Goal: Task Accomplishment & Management: Use online tool/utility

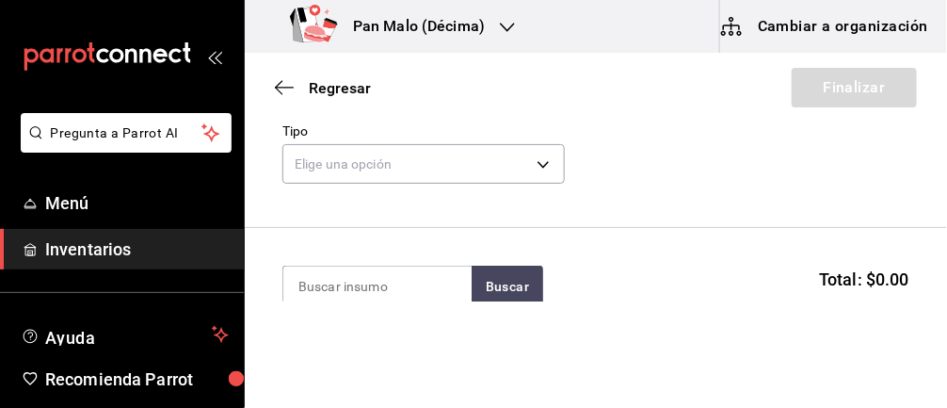
scroll to position [84, 0]
click at [395, 178] on body "Pregunta a Parrot AI Menú Inventarios Ayuda Recomienda Parrot Abril M Espinosa …" at bounding box center [473, 150] width 947 height 301
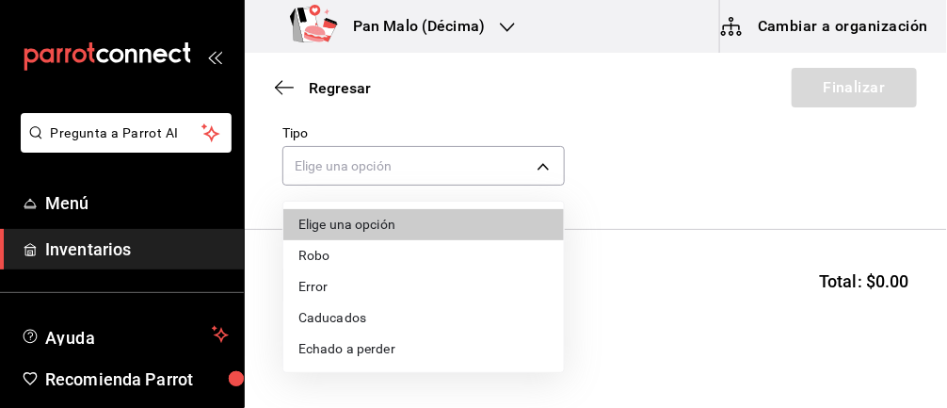
click at [329, 311] on li "Caducados" at bounding box center [423, 317] width 281 height 31
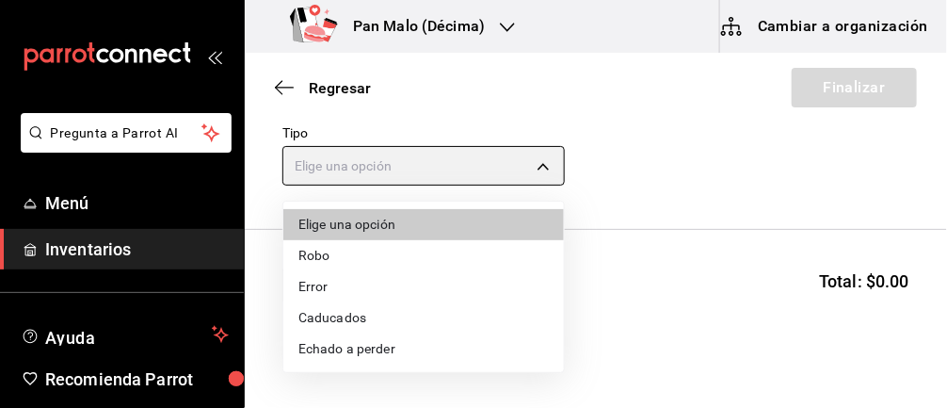
type input "EXPIRED"
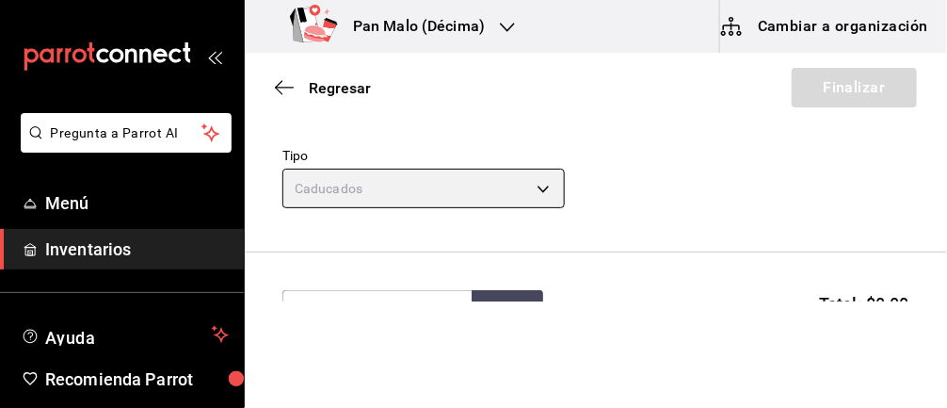
scroll to position [0, 0]
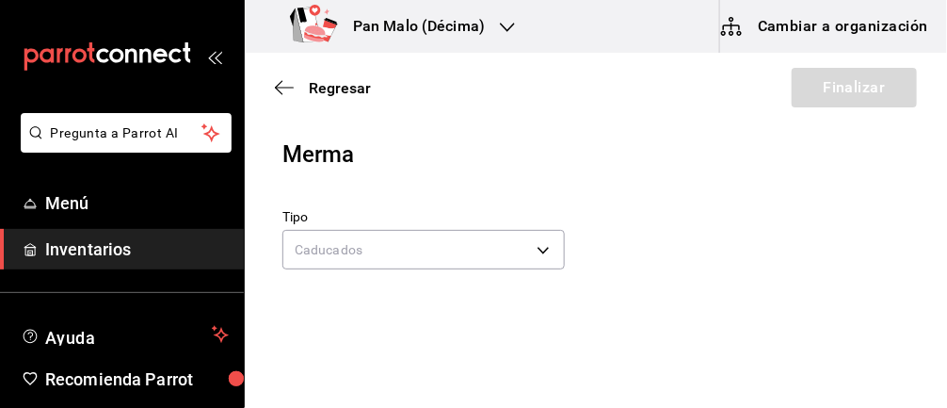
click at [841, 62] on div "Regresar Finalizar" at bounding box center [596, 88] width 702 height 70
click at [618, 156] on div "Merma" at bounding box center [595, 154] width 627 height 34
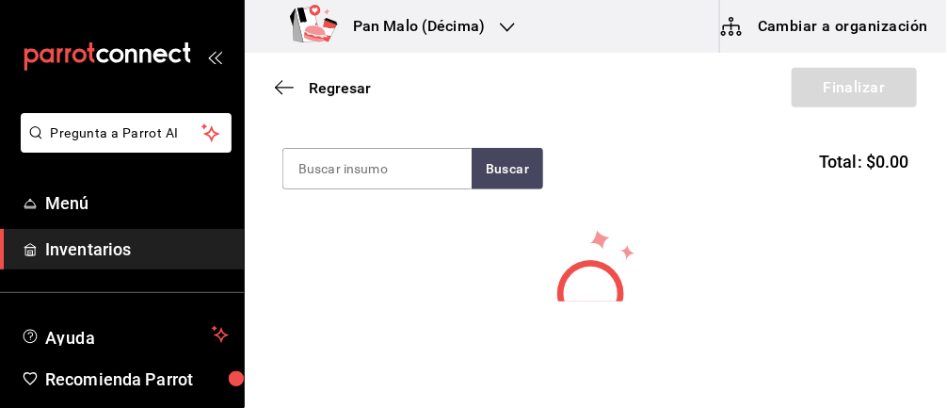
scroll to position [214, 0]
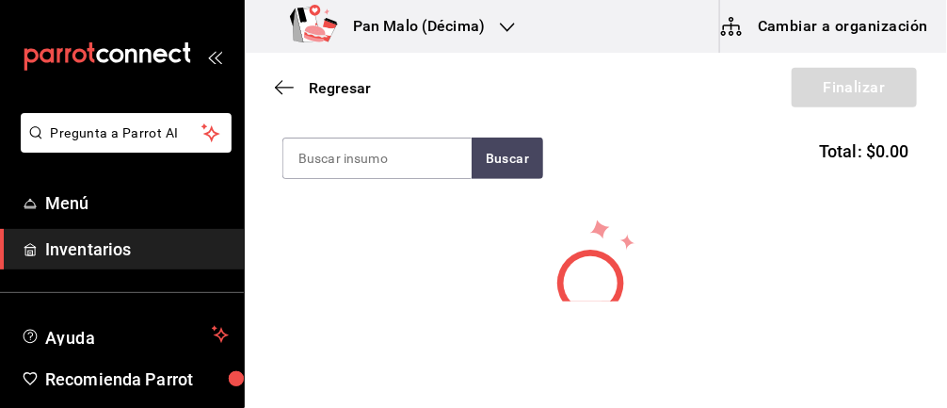
click at [352, 138] on input at bounding box center [377, 158] width 188 height 40
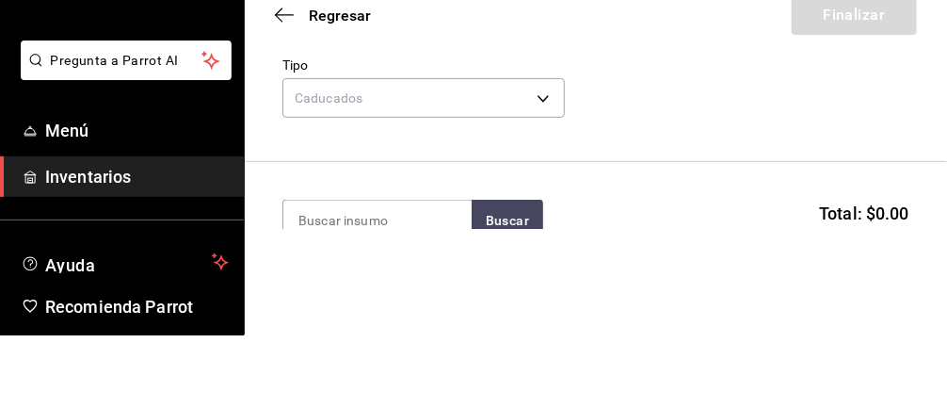
scroll to position [71, 0]
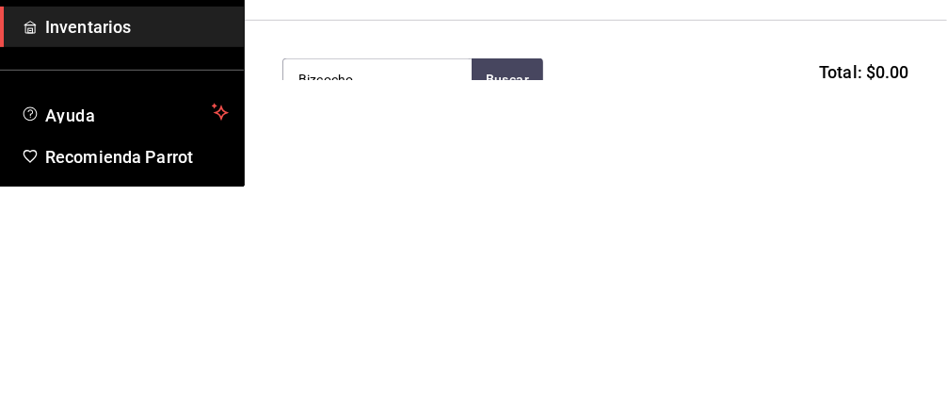
type input "Bizcocho"
click at [507, 316] on button "Buscar" at bounding box center [508, 301] width 72 height 41
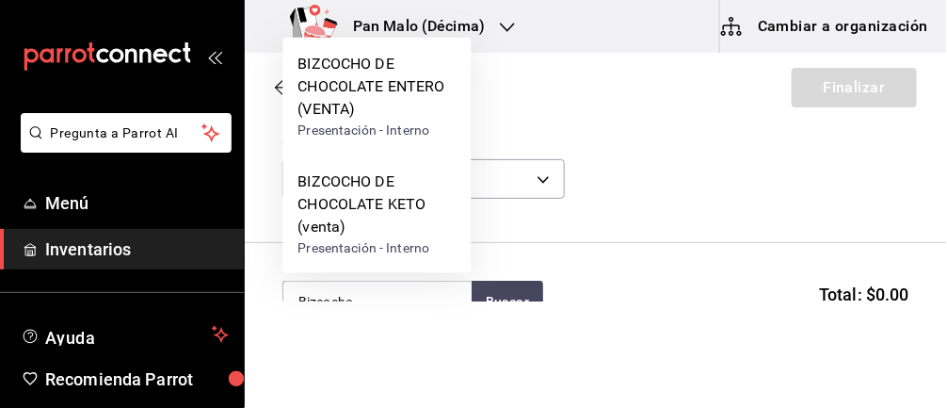
click at [315, 238] on div "Presentación - Interno" at bounding box center [377, 248] width 158 height 20
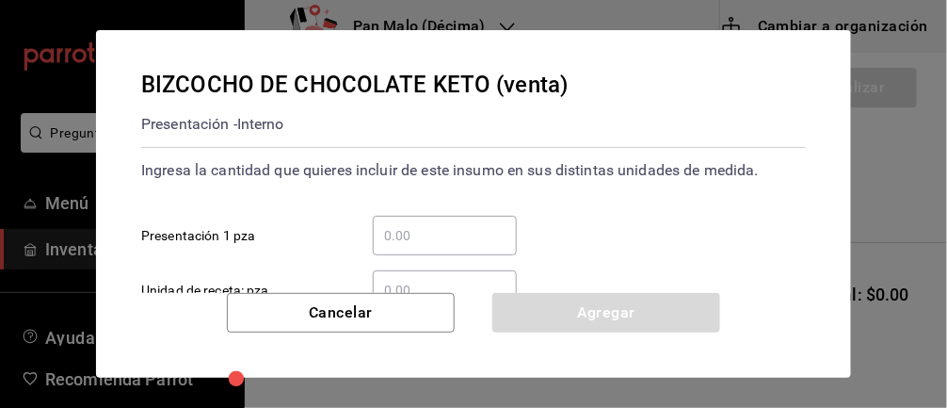
click at [465, 235] on input "​ Presentación 1 pza" at bounding box center [445, 235] width 144 height 23
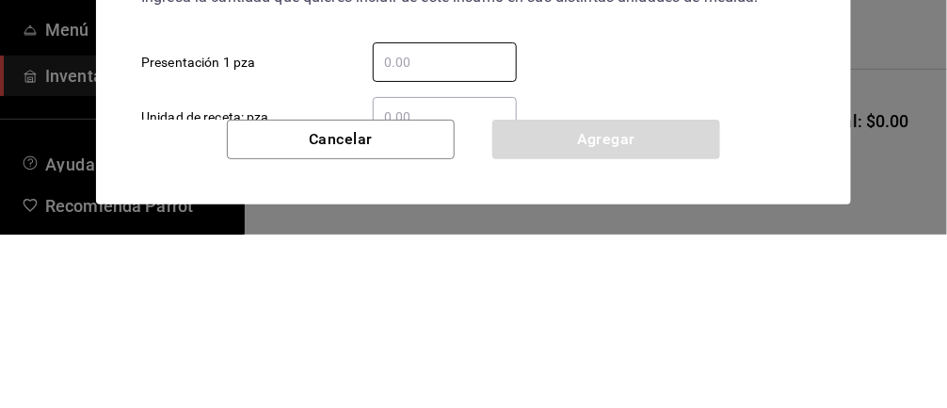
type input "1"
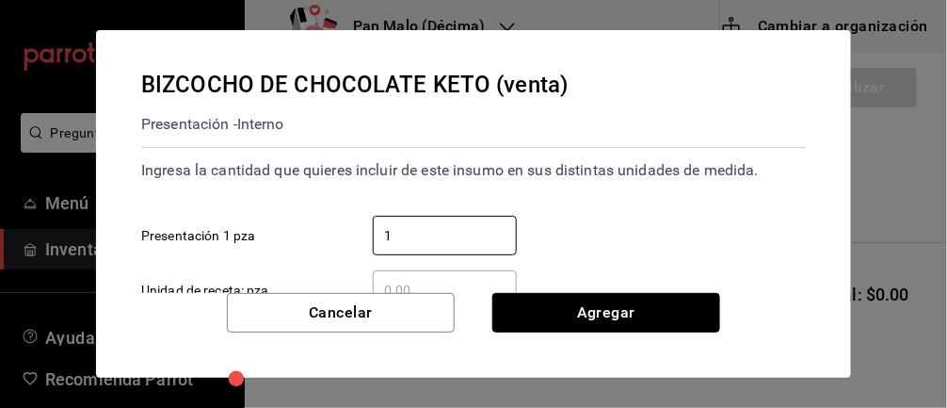
click at [651, 319] on button "Agregar" at bounding box center [606, 313] width 228 height 40
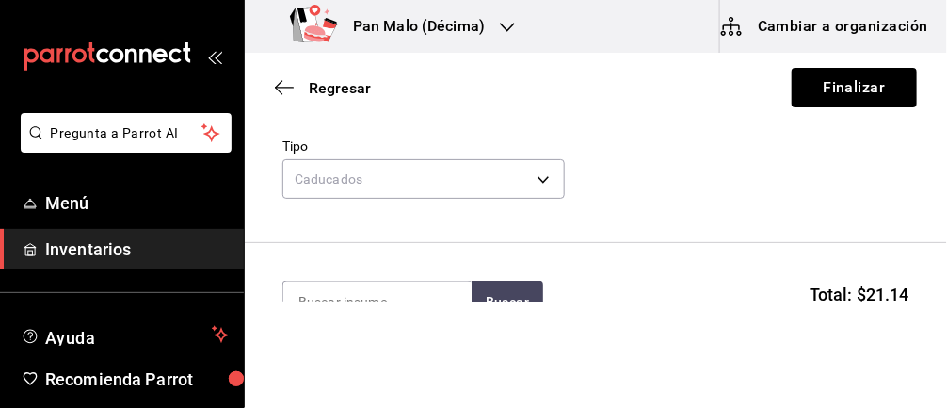
click at [352, 307] on input at bounding box center [377, 302] width 188 height 40
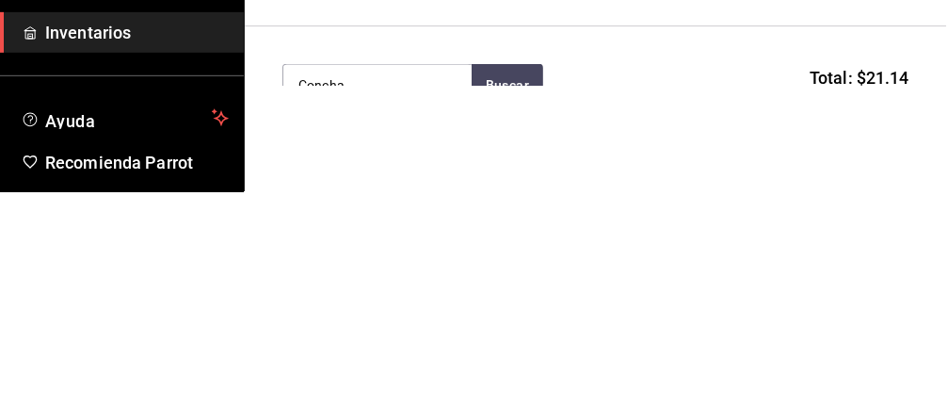
type input "Concha"
click at [502, 298] on button "Buscar" at bounding box center [508, 301] width 72 height 41
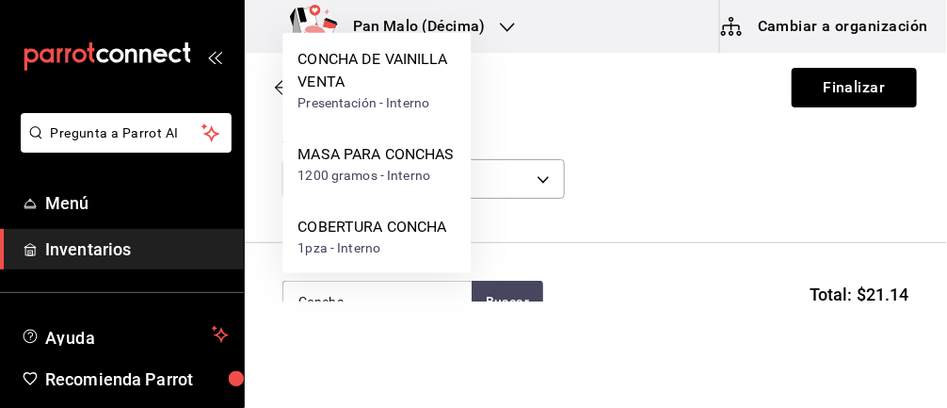
click at [397, 61] on div "CONCHA DE VAINILLA VENTA" at bounding box center [377, 70] width 158 height 45
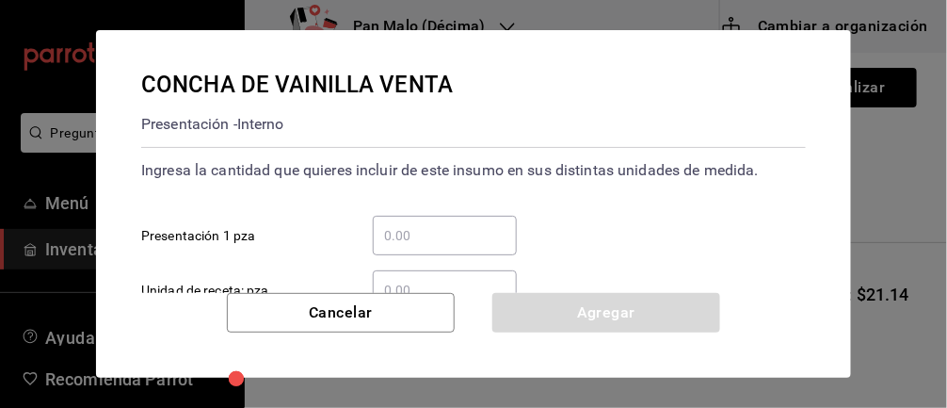
click at [421, 231] on input "​ Presentación 1 pza" at bounding box center [445, 235] width 144 height 23
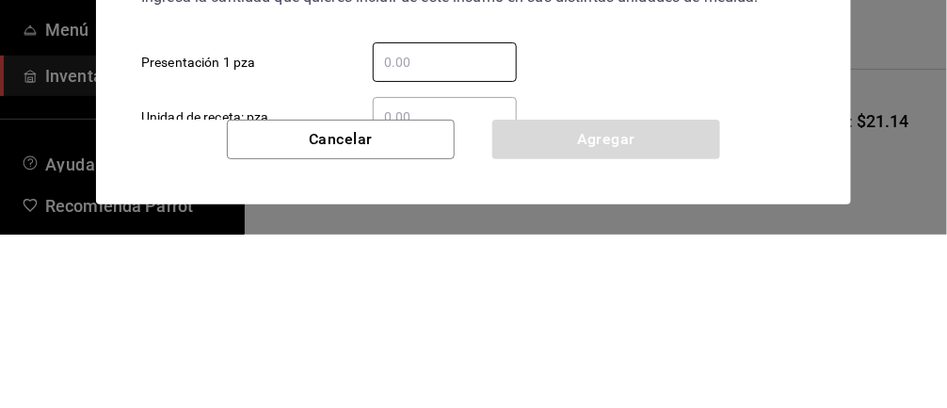
type input "1"
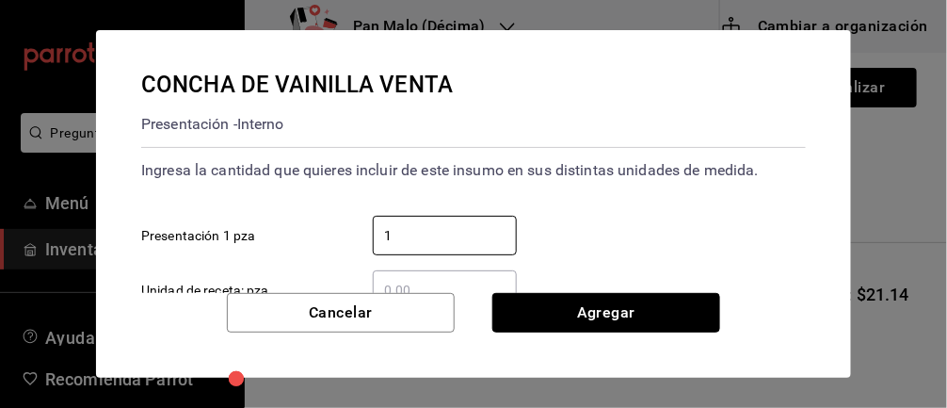
click at [623, 295] on button "Agregar" at bounding box center [606, 313] width 228 height 40
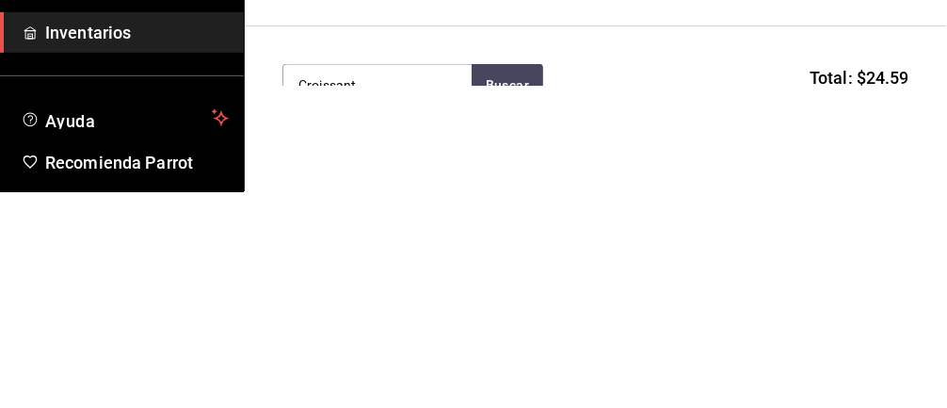
type input "Croissant"
click at [480, 287] on button "Buscar" at bounding box center [508, 301] width 72 height 41
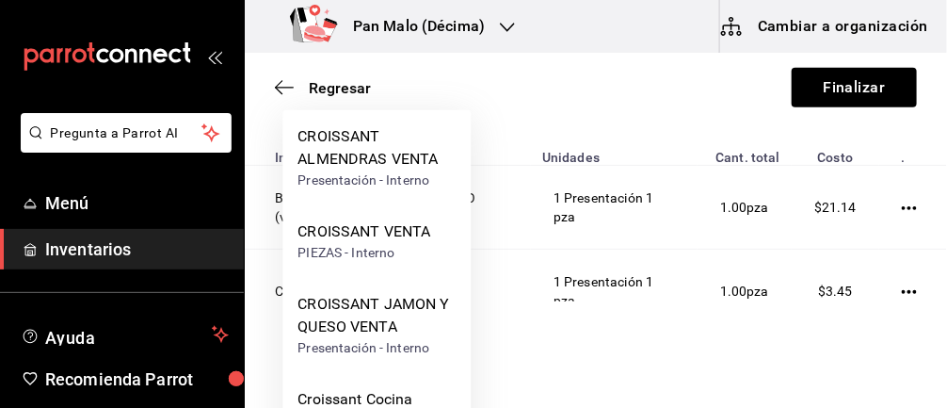
scroll to position [289, 0]
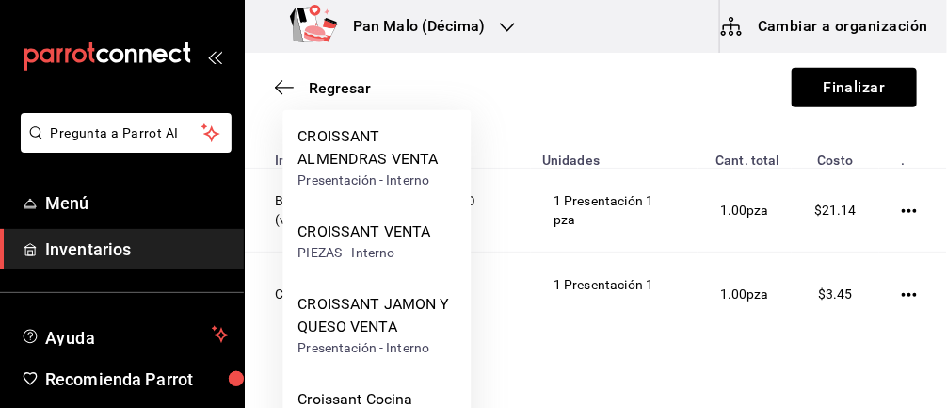
click at [344, 364] on div "CROISSANT JAMON Y QUESO VENTA Presentación - Interno" at bounding box center [376, 325] width 188 height 95
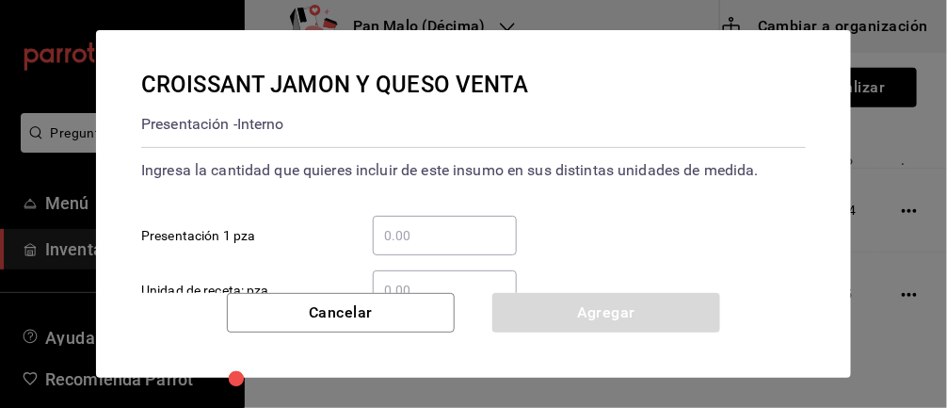
click at [470, 230] on input "​ Presentación 1 pza" at bounding box center [445, 235] width 144 height 23
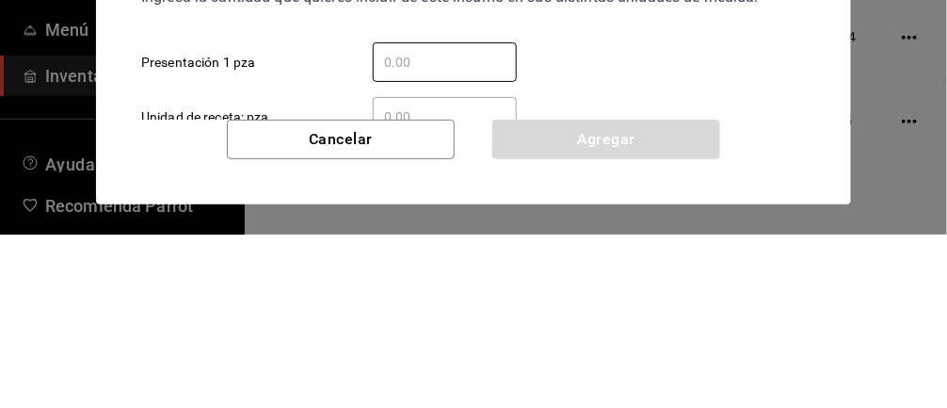
type input "4"
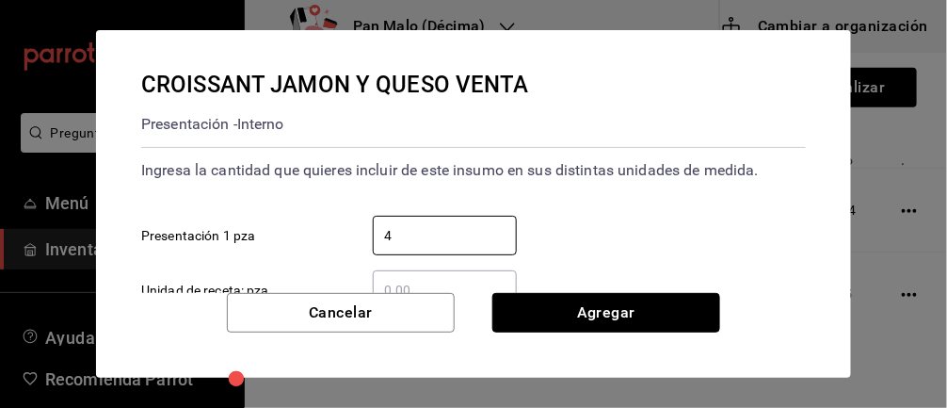
click at [642, 308] on button "Agregar" at bounding box center [606, 313] width 228 height 40
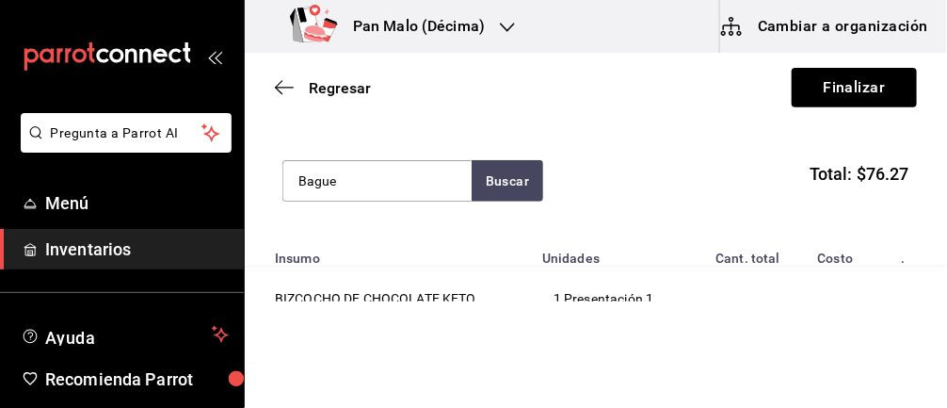
scroll to position [193, 0]
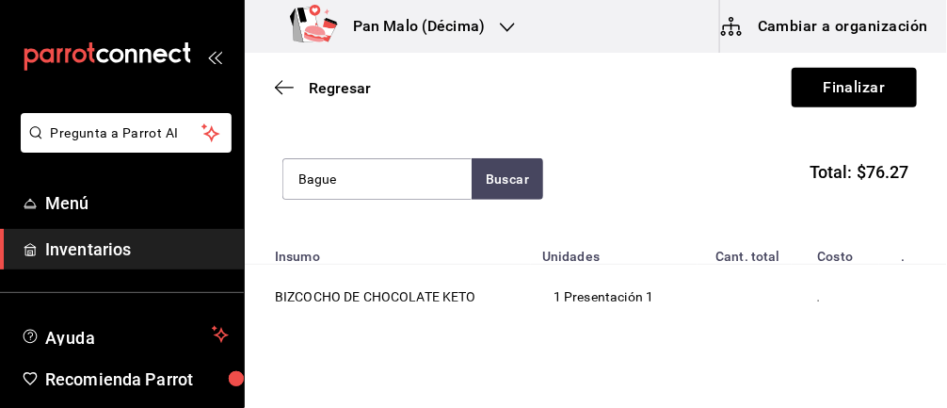
type input "Bague"
click at [505, 163] on button "Buscar" at bounding box center [508, 178] width 72 height 41
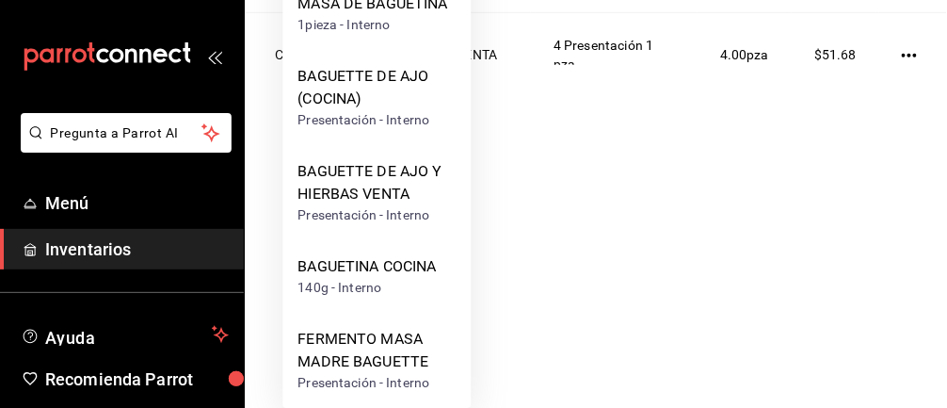
scroll to position [235, 0]
click at [333, 216] on div "Presentación - Interno" at bounding box center [377, 216] width 158 height 20
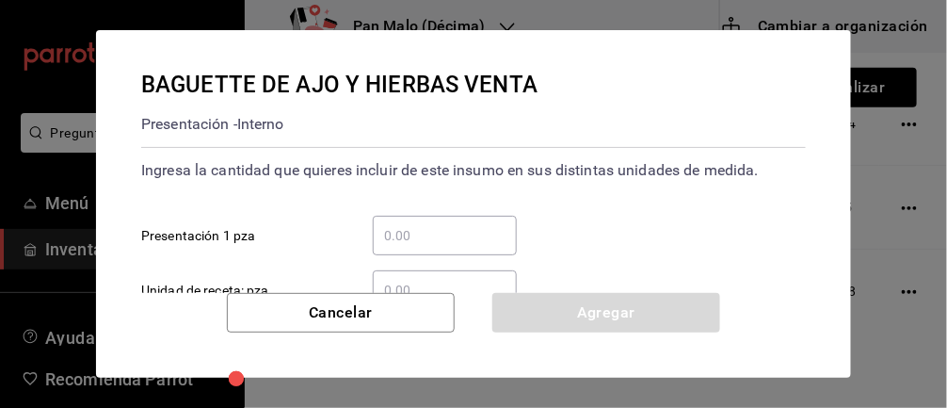
click at [468, 242] on input "​ Presentación 1 pza" at bounding box center [445, 235] width 144 height 23
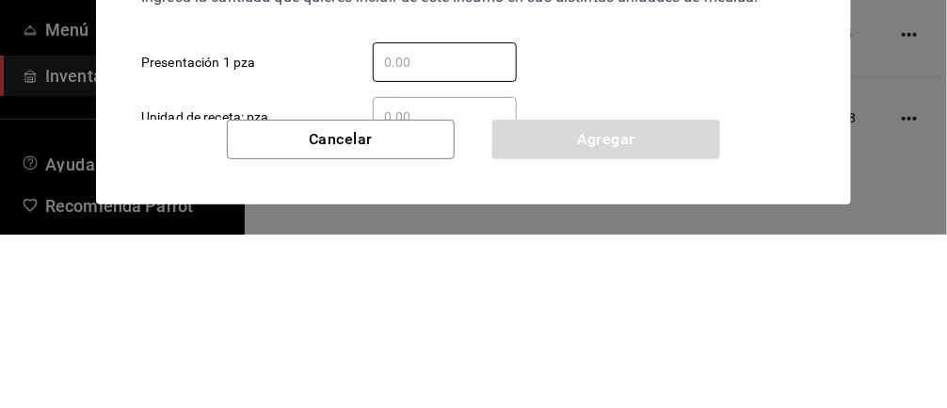
type input "2"
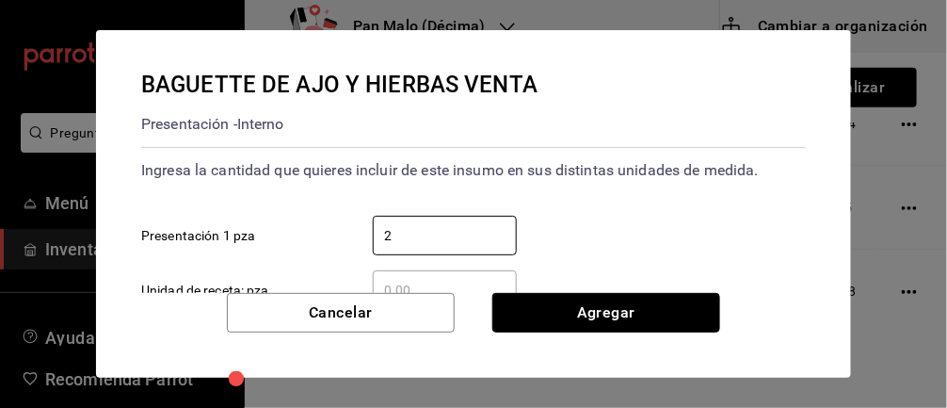
click at [651, 301] on button "Agregar" at bounding box center [606, 313] width 228 height 40
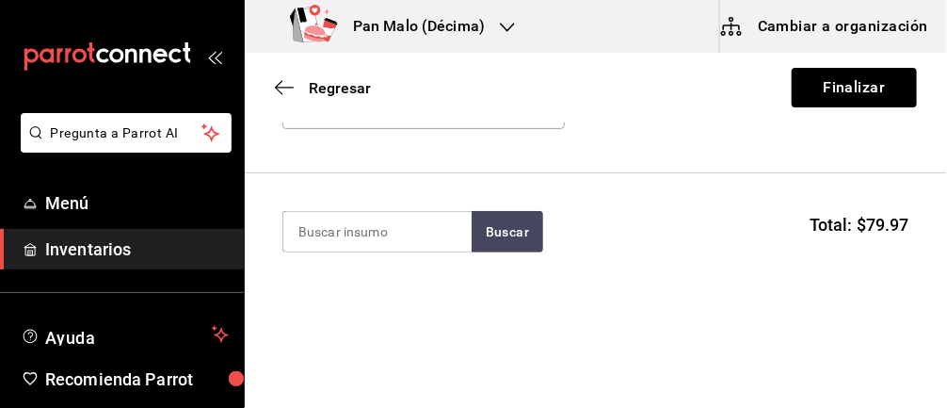
scroll to position [136, 0]
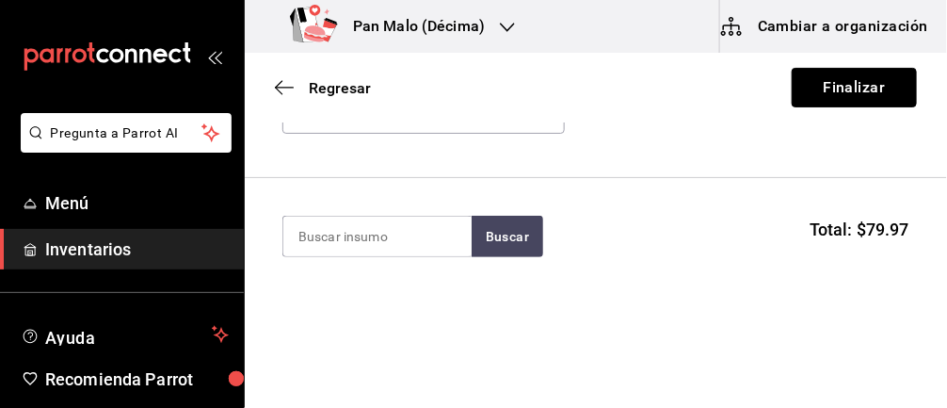
click at [879, 93] on button "Finalizar" at bounding box center [854, 88] width 125 height 40
